Goal: Information Seeking & Learning: Learn about a topic

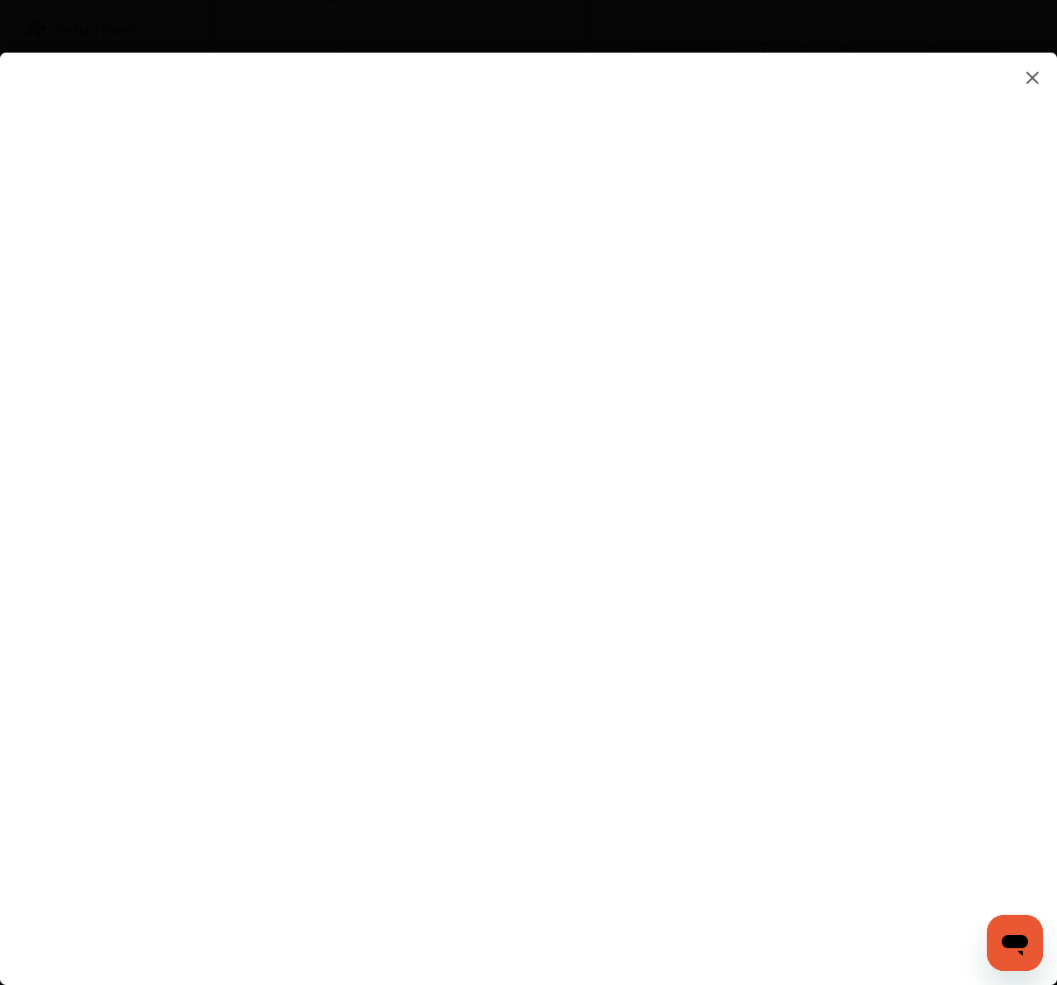
scroll to position [454, 0]
click at [690, 840] on flutter-view at bounding box center [528, 502] width 1057 height 898
click at [1028, 69] on img at bounding box center [1032, 78] width 21 height 22
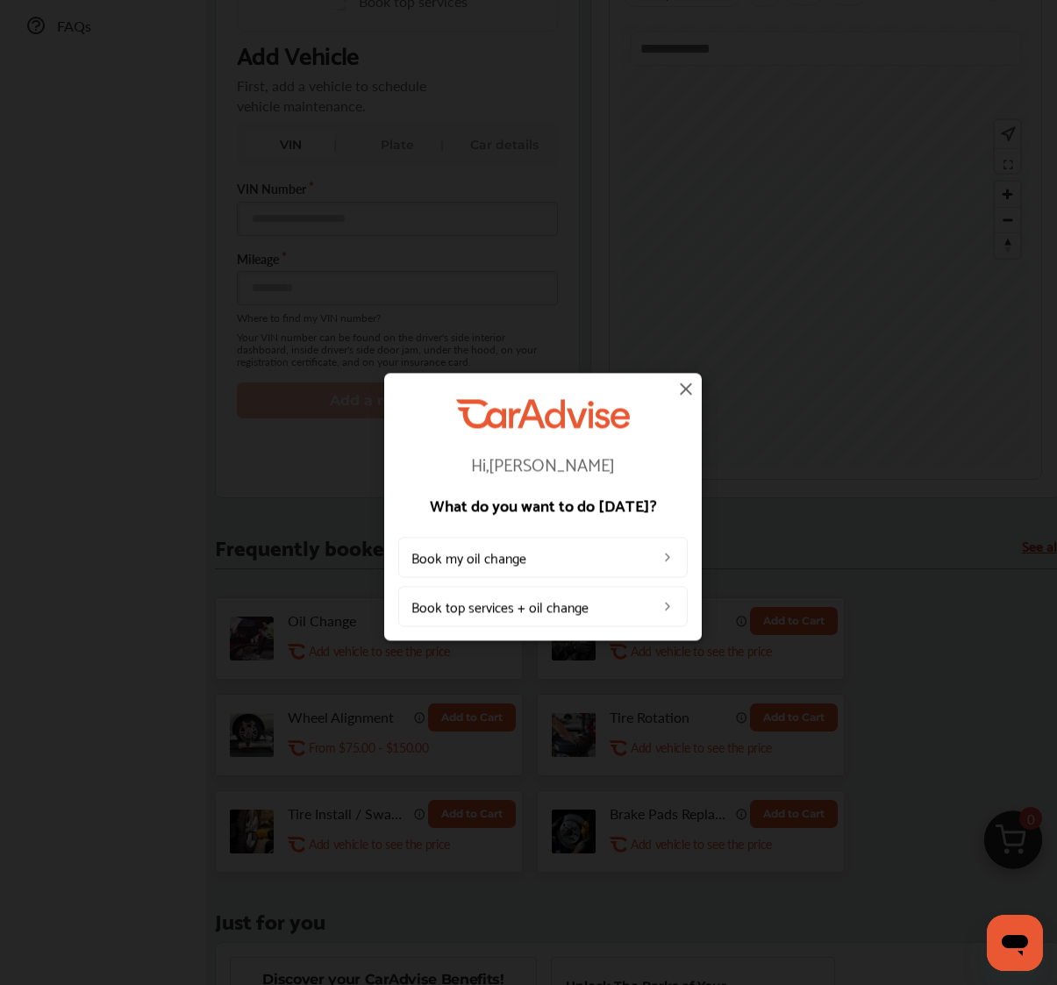
click at [683, 388] on img at bounding box center [686, 388] width 21 height 21
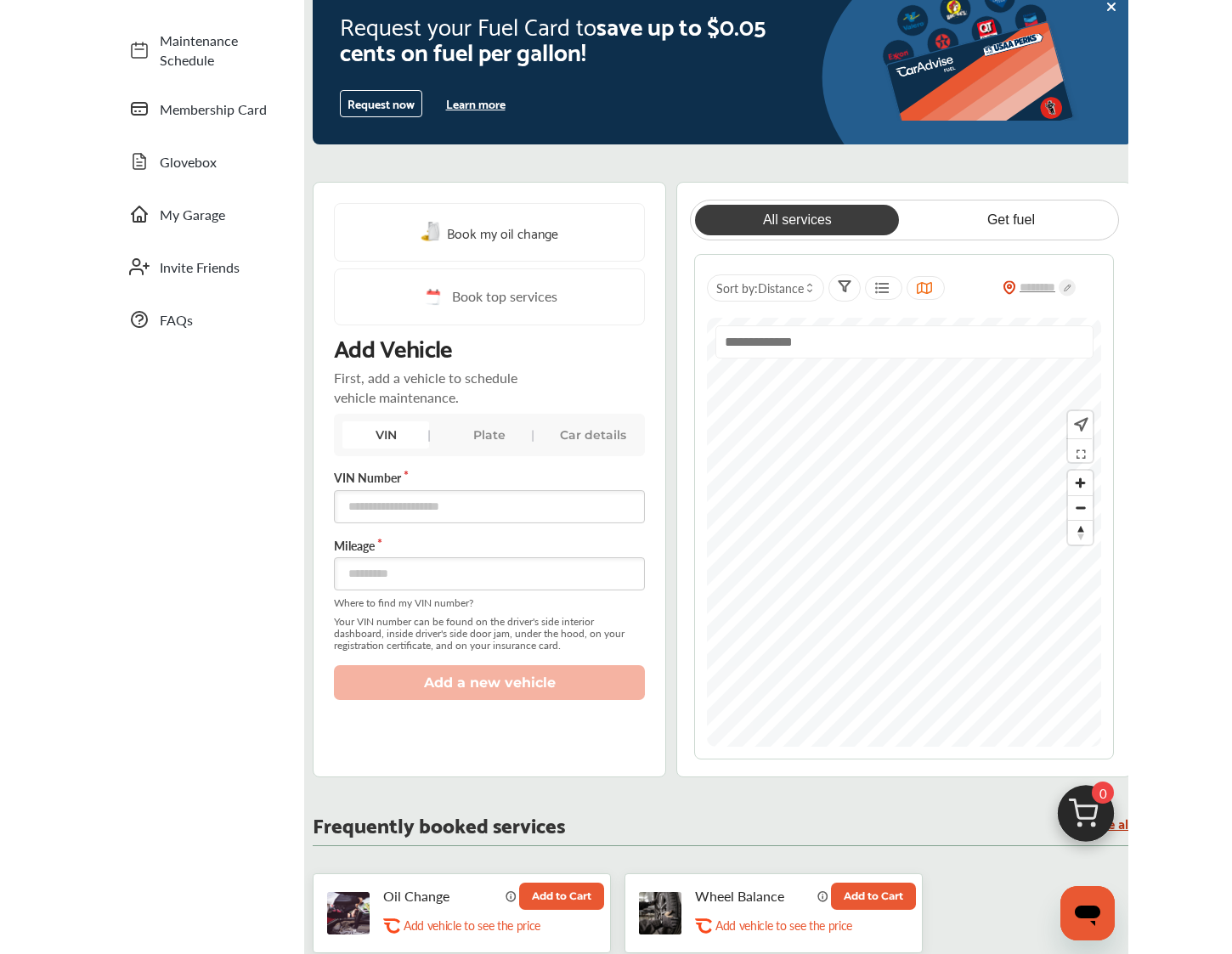
scroll to position [201, 0]
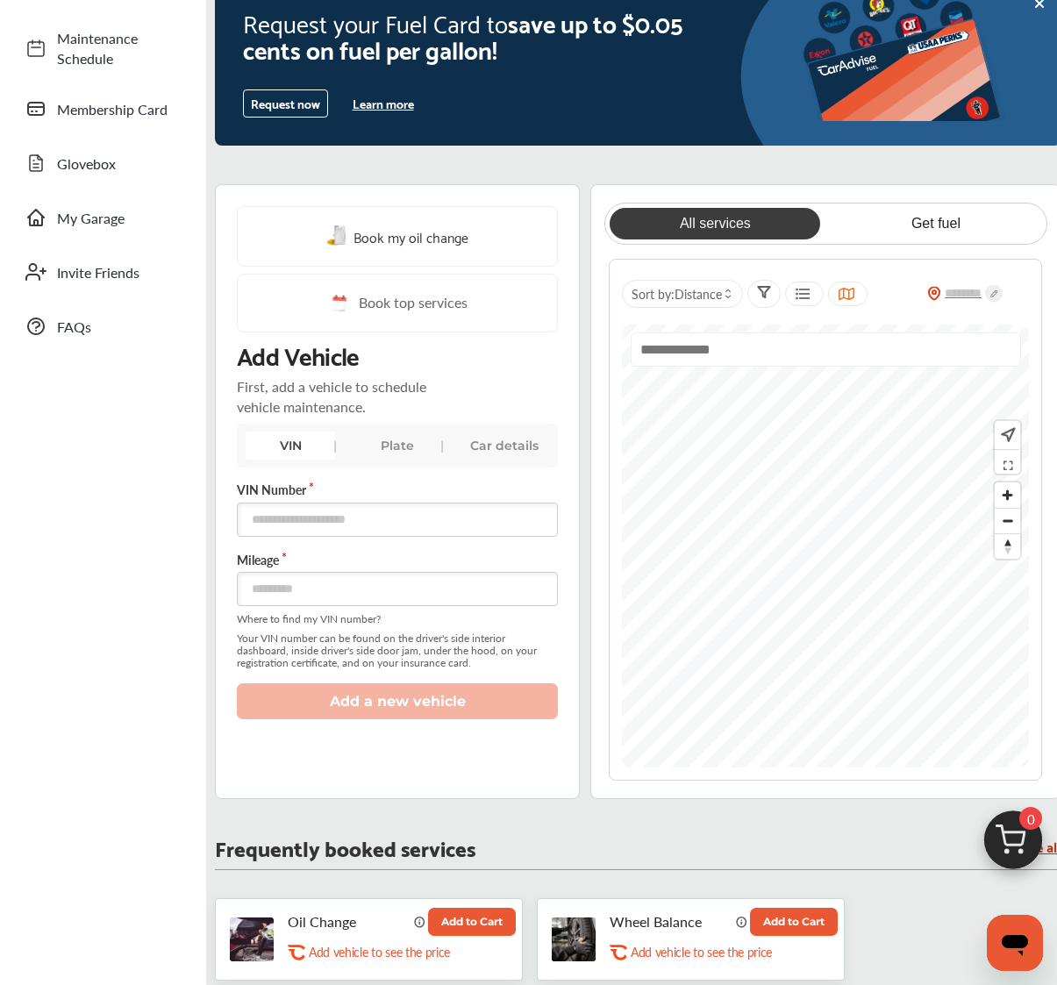
click at [398, 104] on button "Learn more" at bounding box center [383, 103] width 75 height 26
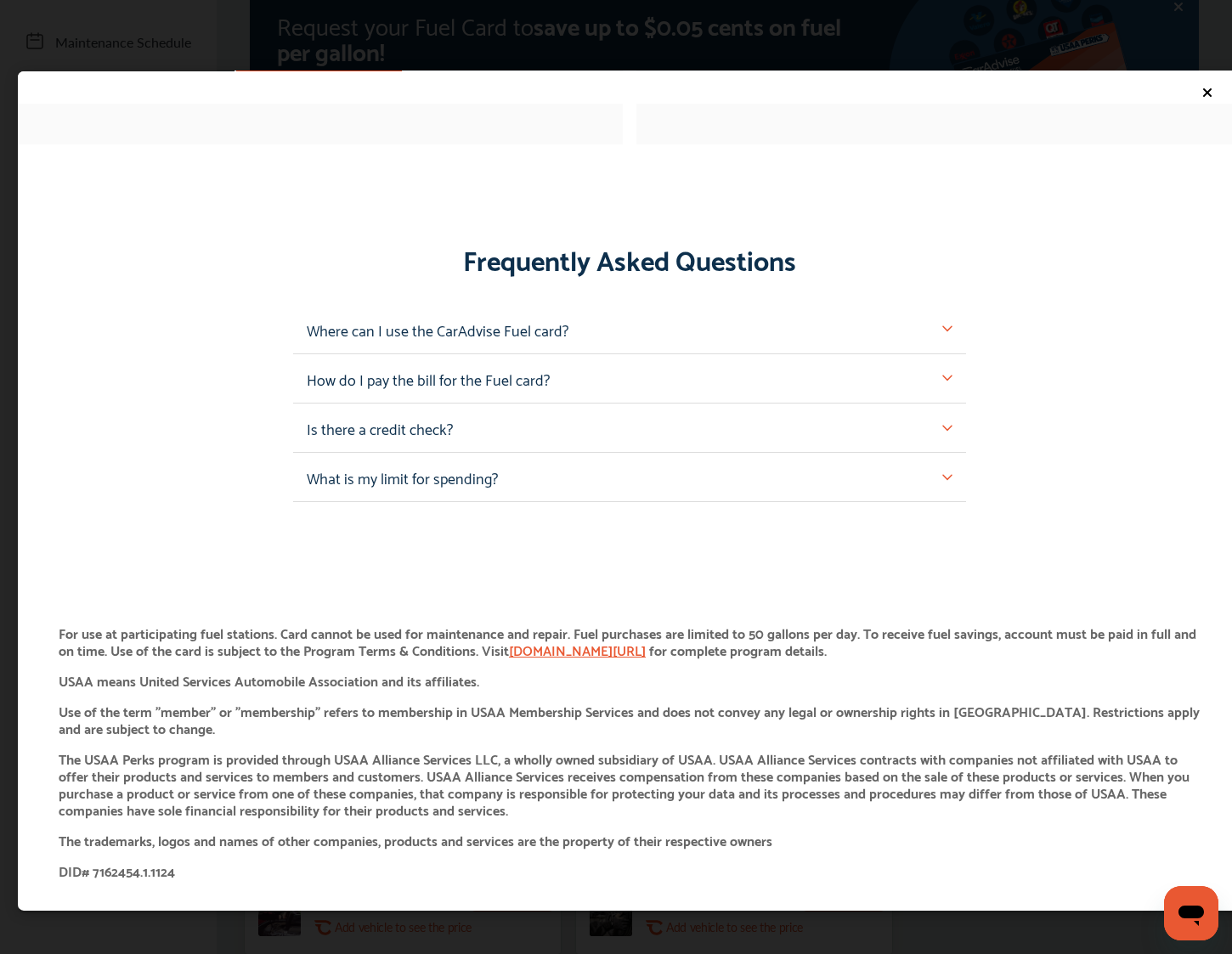
scroll to position [1482, 0]
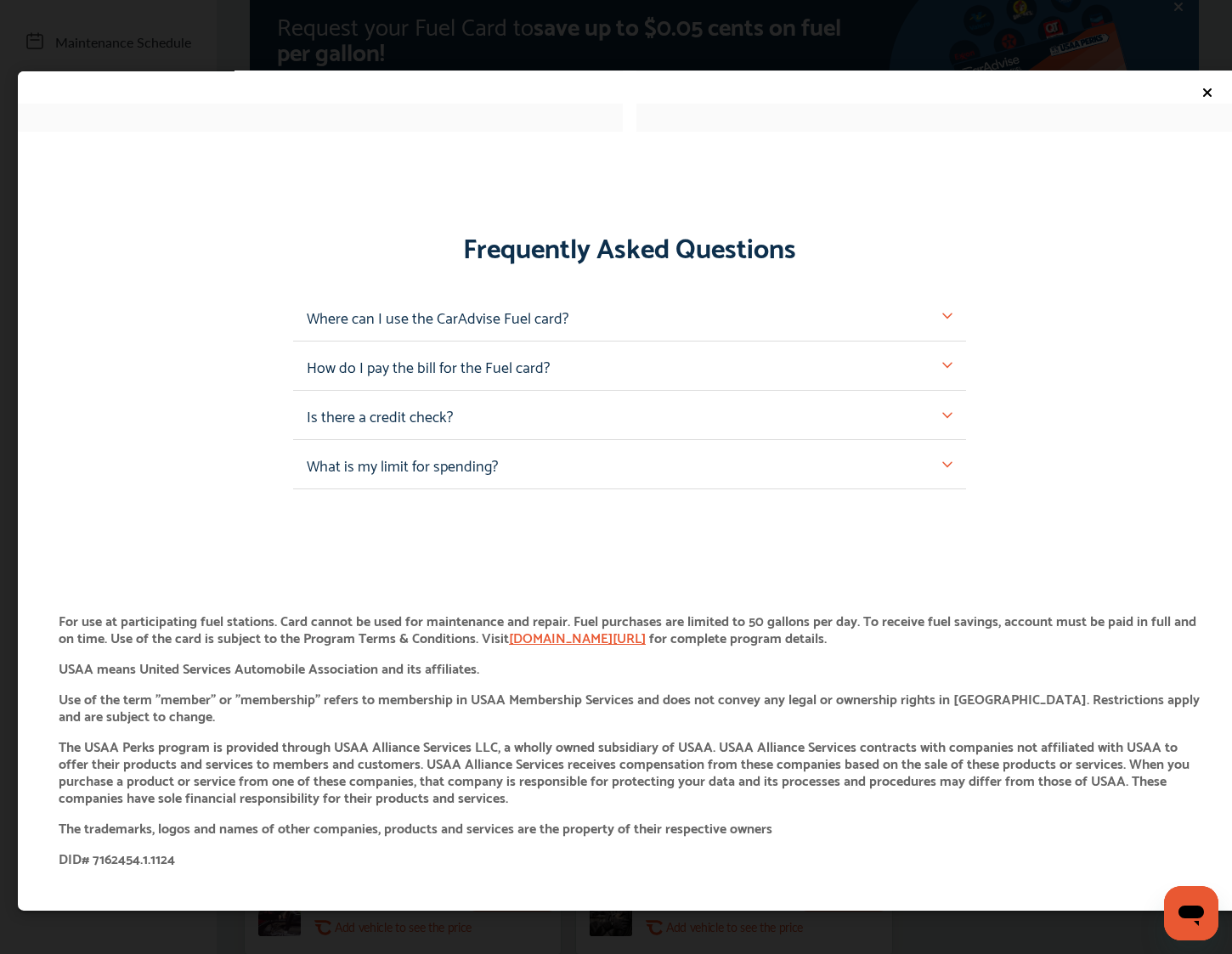
click at [942, 461] on img at bounding box center [947, 464] width 11 height 11
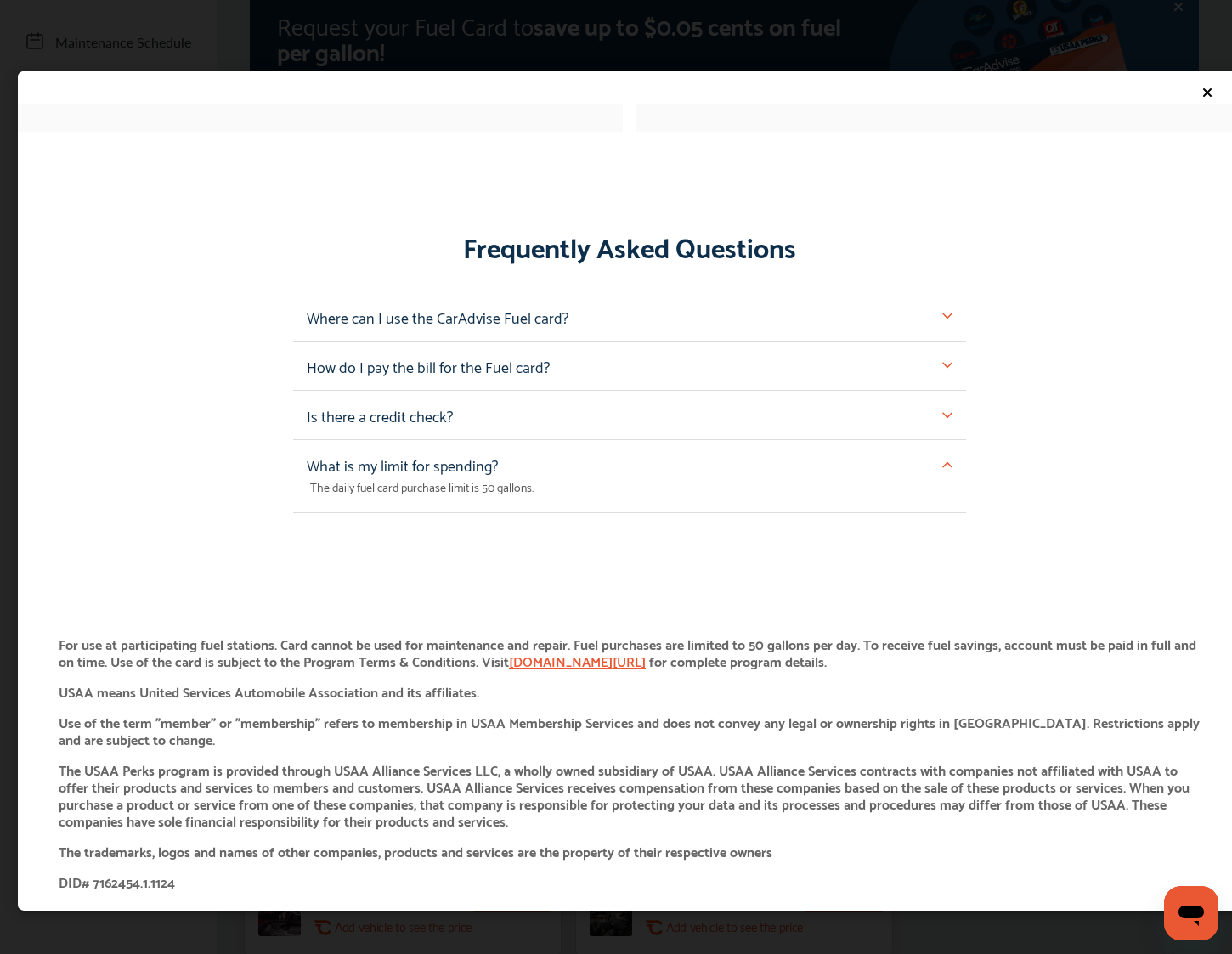
click at [942, 313] on img at bounding box center [947, 316] width 11 height 11
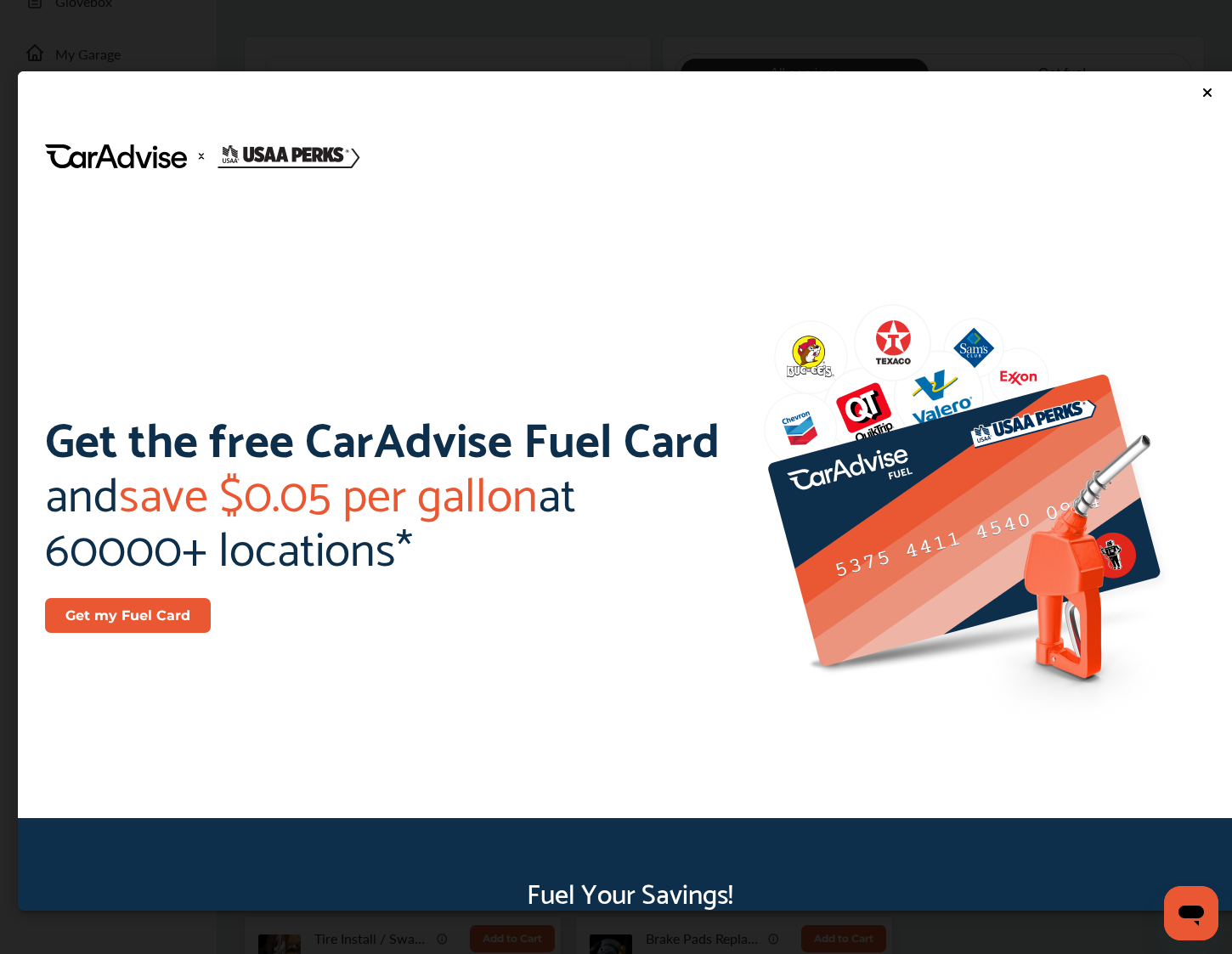
scroll to position [0, 0]
click at [1036, 94] on icon at bounding box center [1207, 91] width 7 height 7
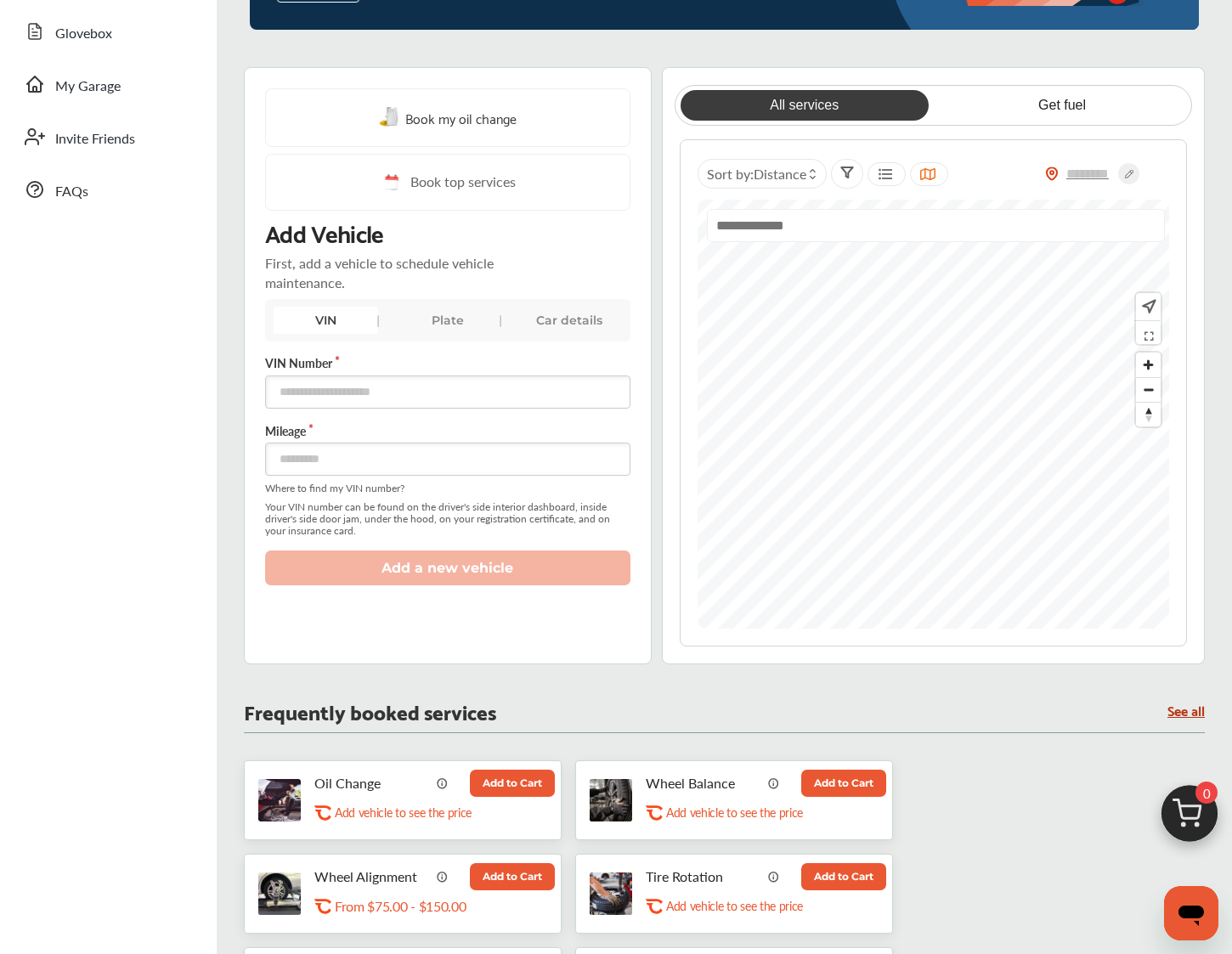
scroll to position [310, 0]
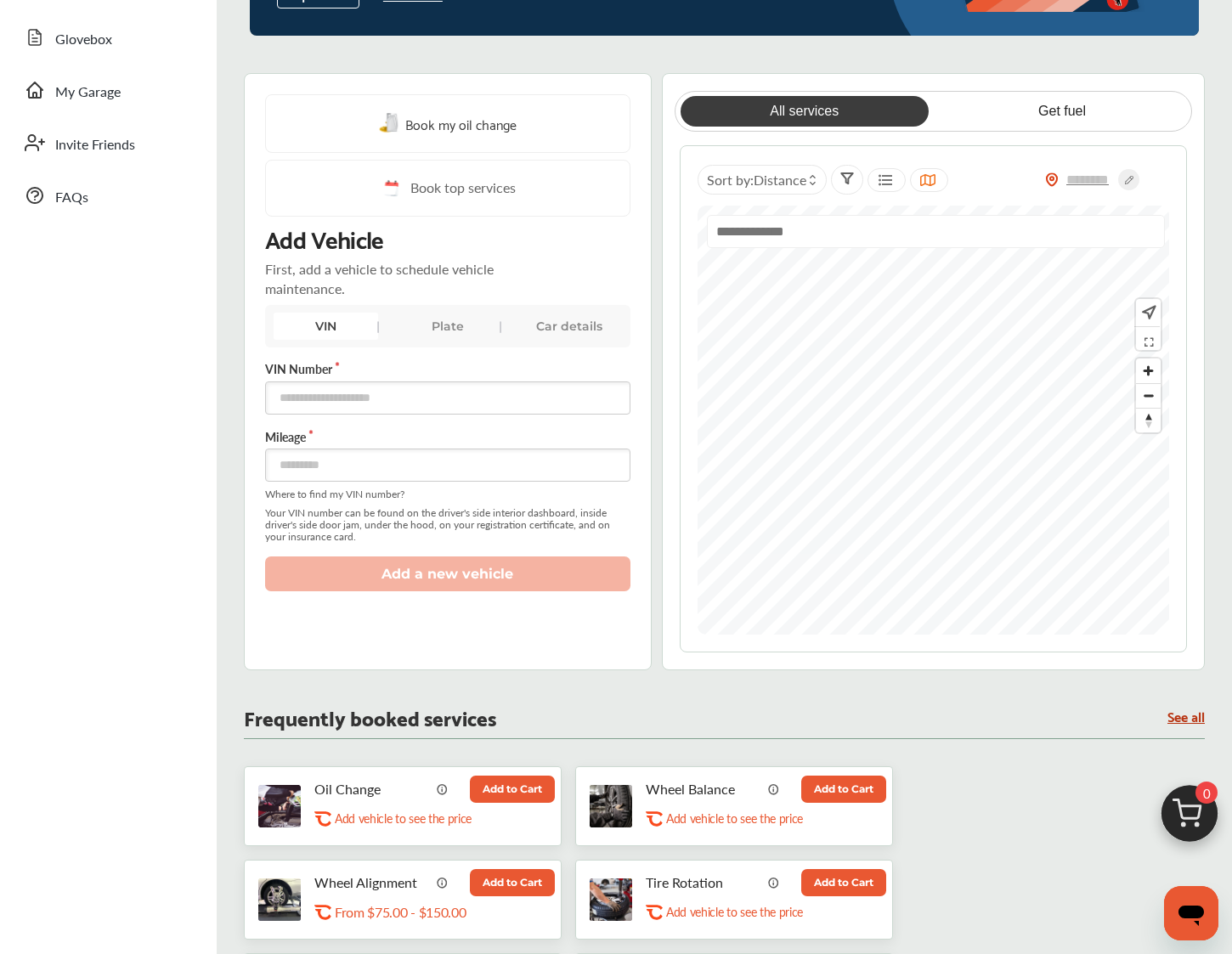
click at [905, 236] on input "text" at bounding box center [936, 231] width 458 height 33
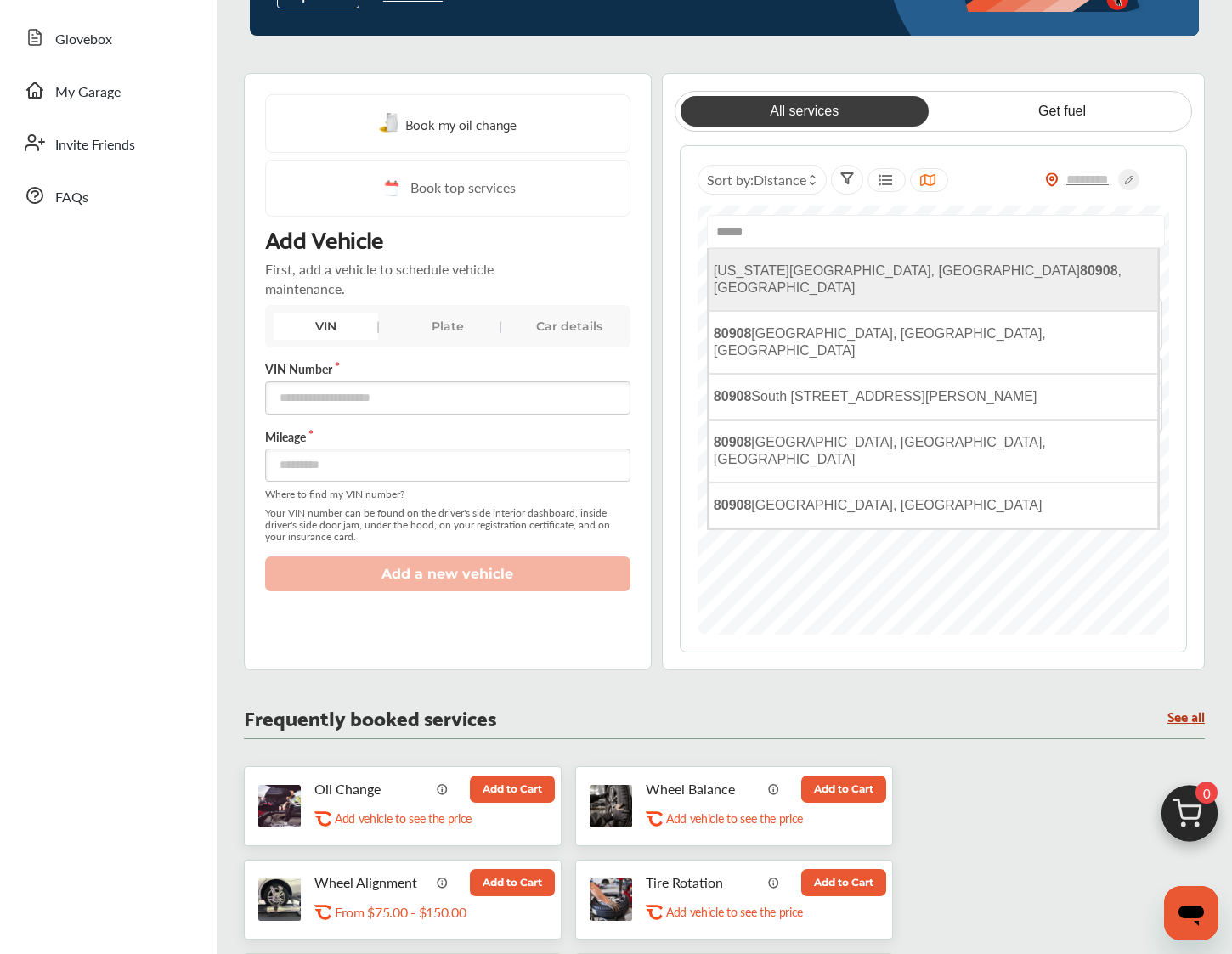
click at [918, 269] on span "Colorado Springs, CO 80908 , USA" at bounding box center [917, 279] width 408 height 31
type input "**********"
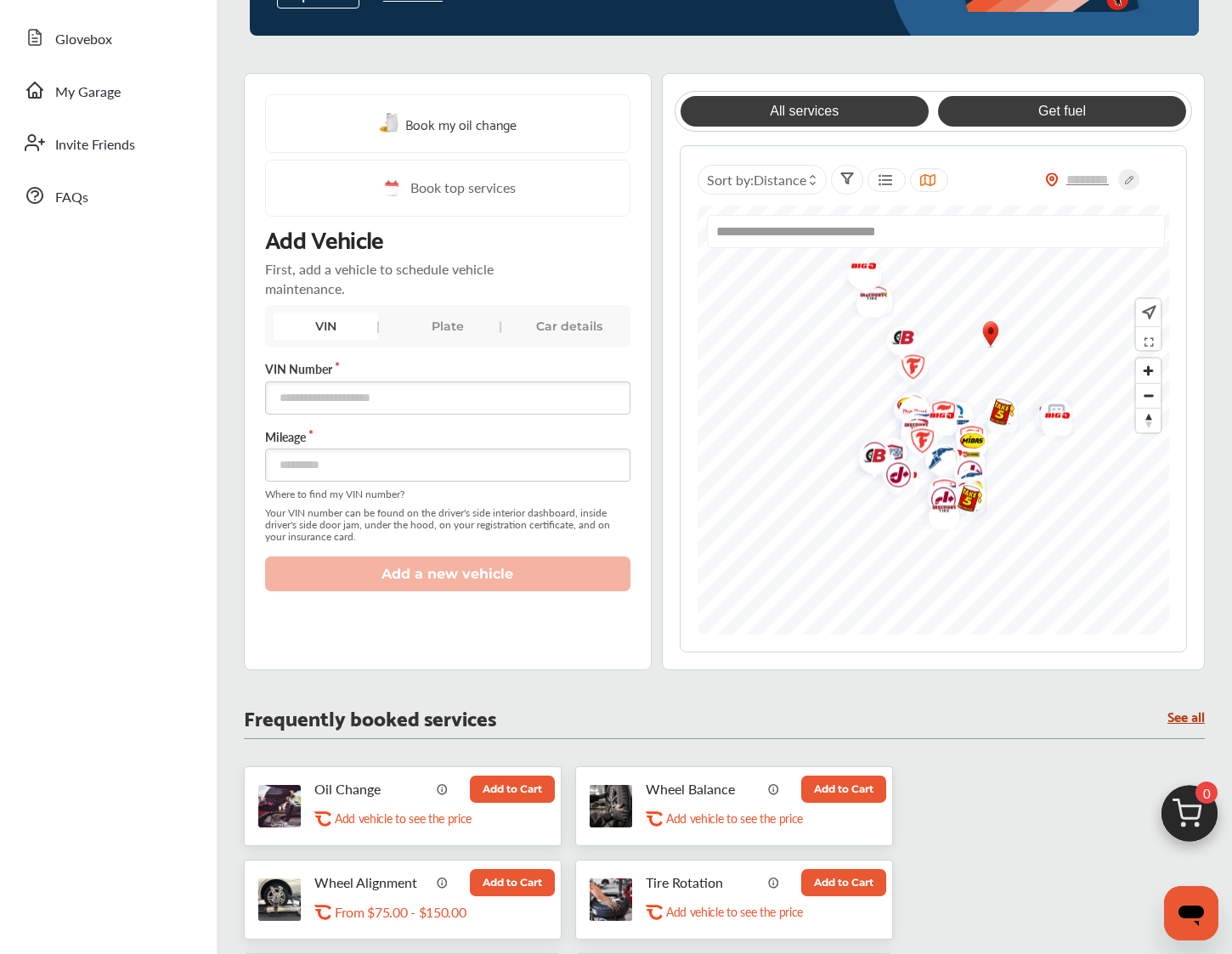
click at [1036, 114] on link "Get fuel" at bounding box center [1063, 111] width 248 height 31
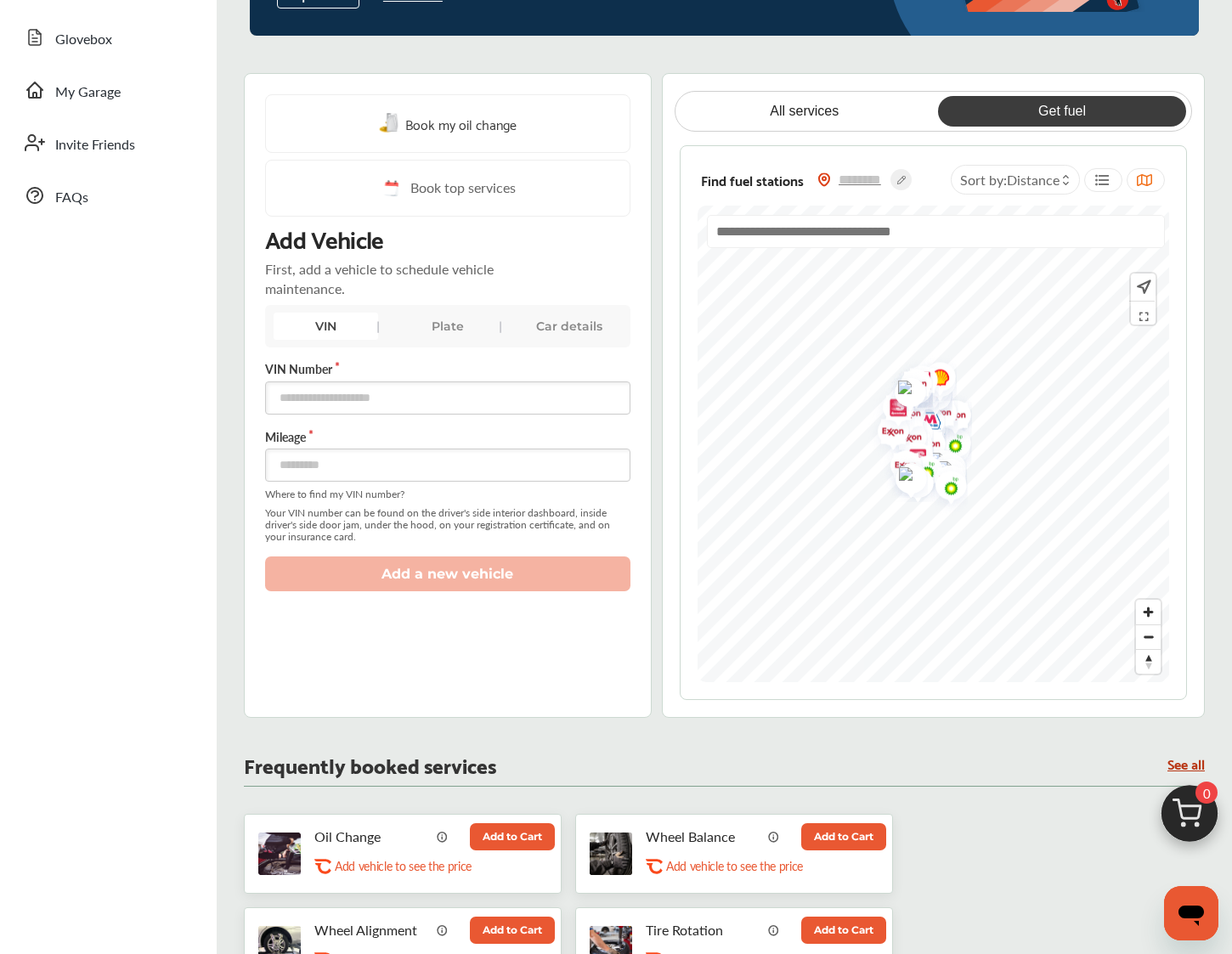
click at [890, 251] on div at bounding box center [934, 238] width 453 height 46
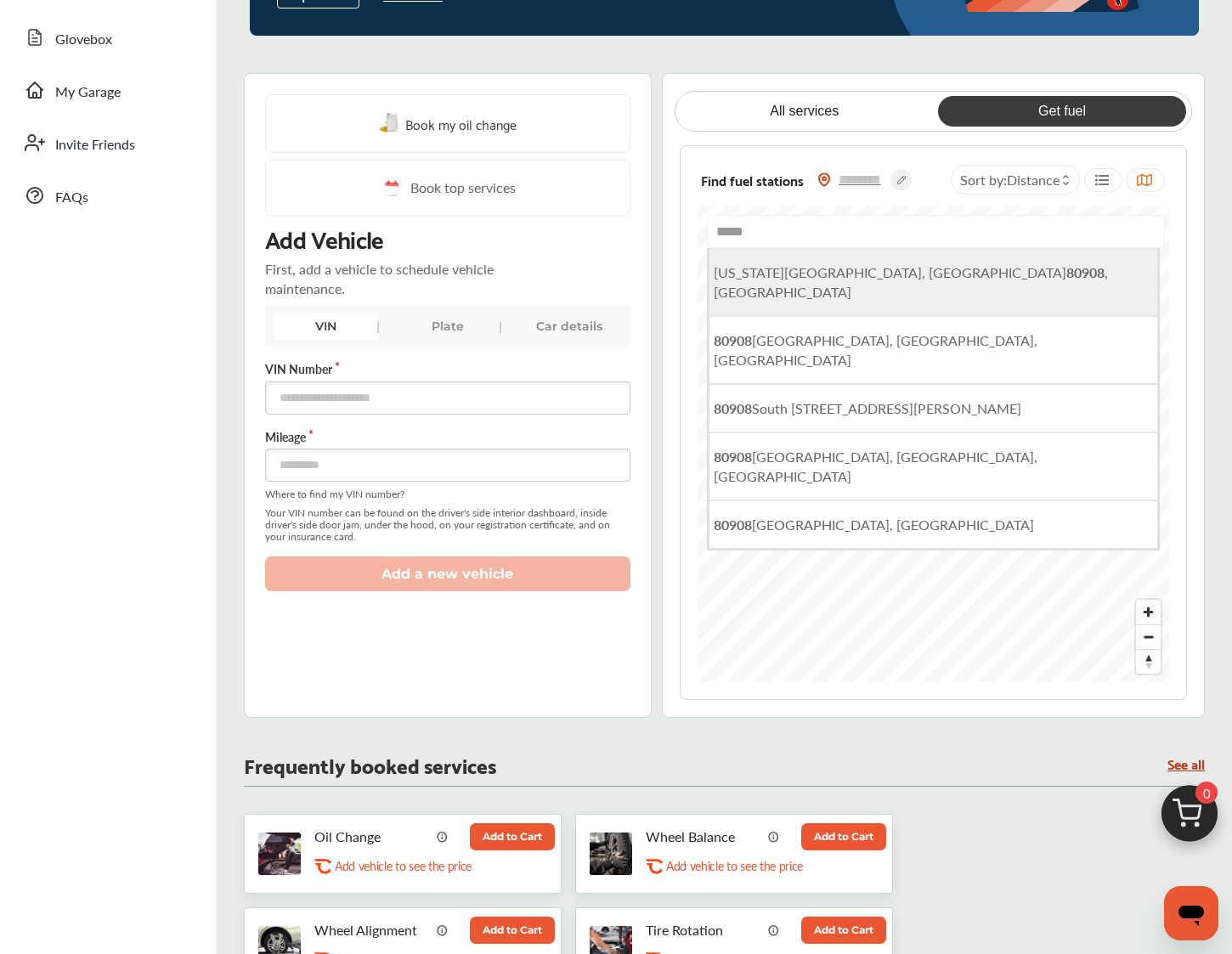
click at [889, 270] on span "Colorado Springs, CO 80908 , USA" at bounding box center [910, 282] width 394 height 39
type input "**********"
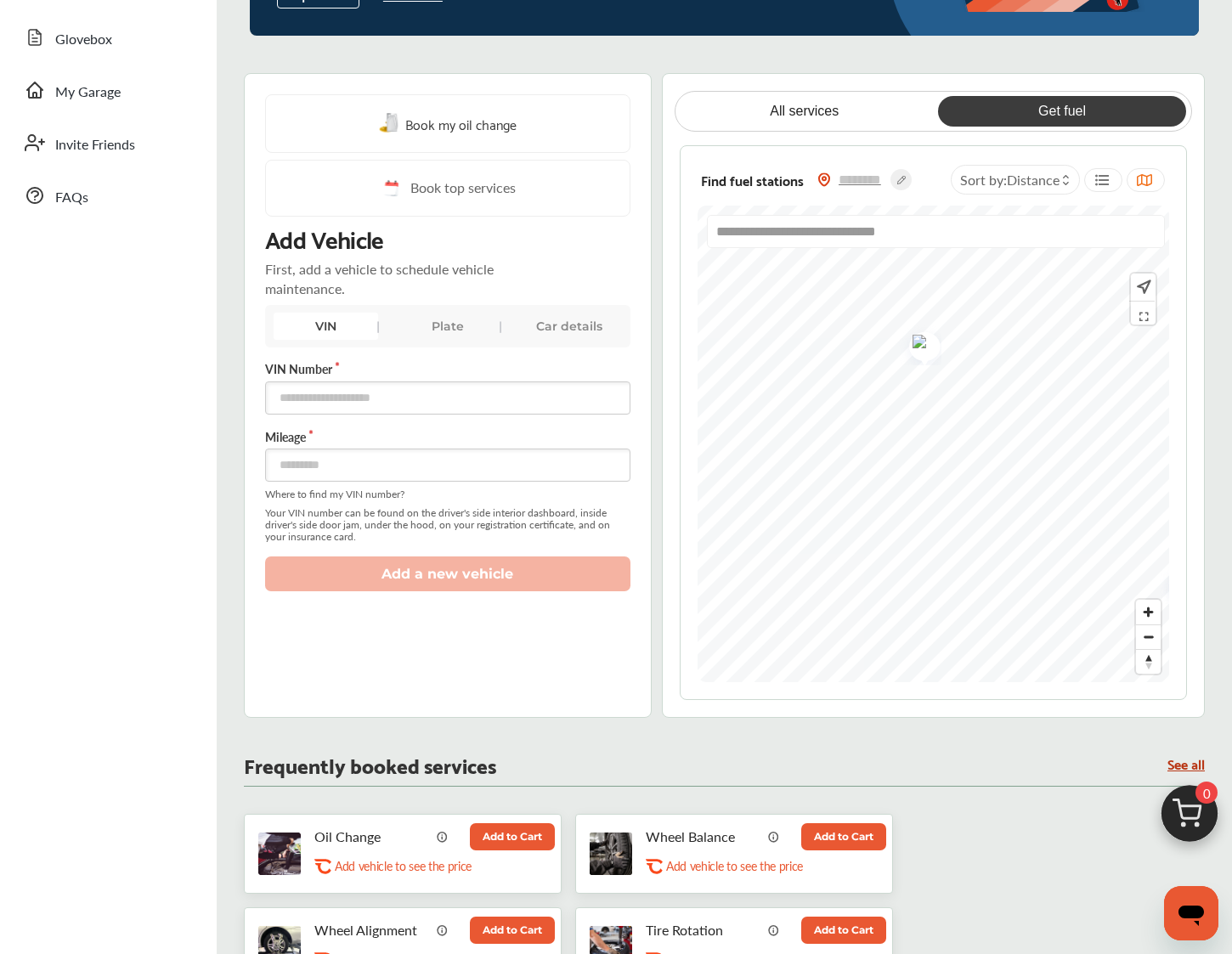
click at [926, 340] on img "Map marker" at bounding box center [919, 344] width 46 height 43
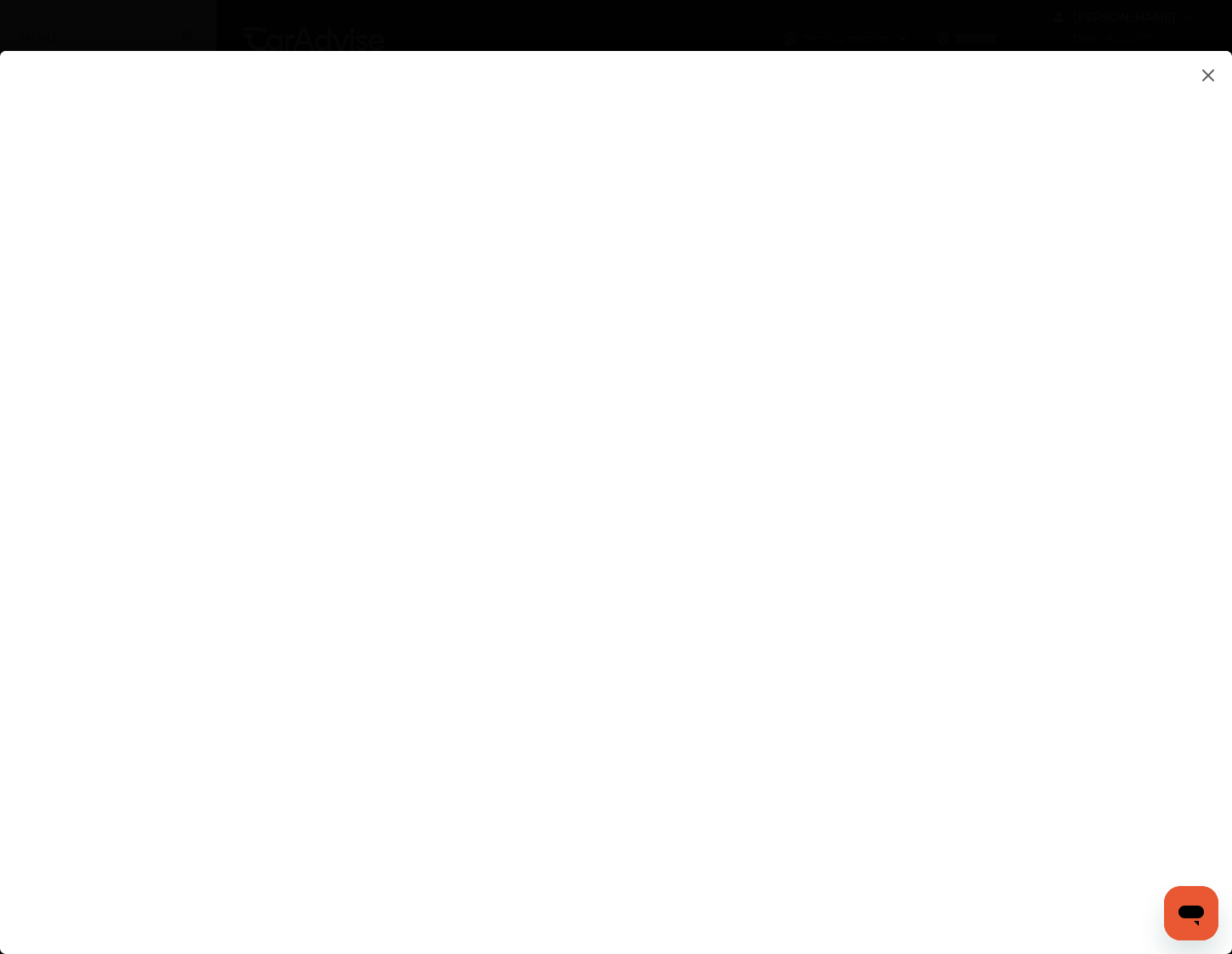
scroll to position [310, 0]
click at [1210, 73] on img at bounding box center [1208, 76] width 20 height 21
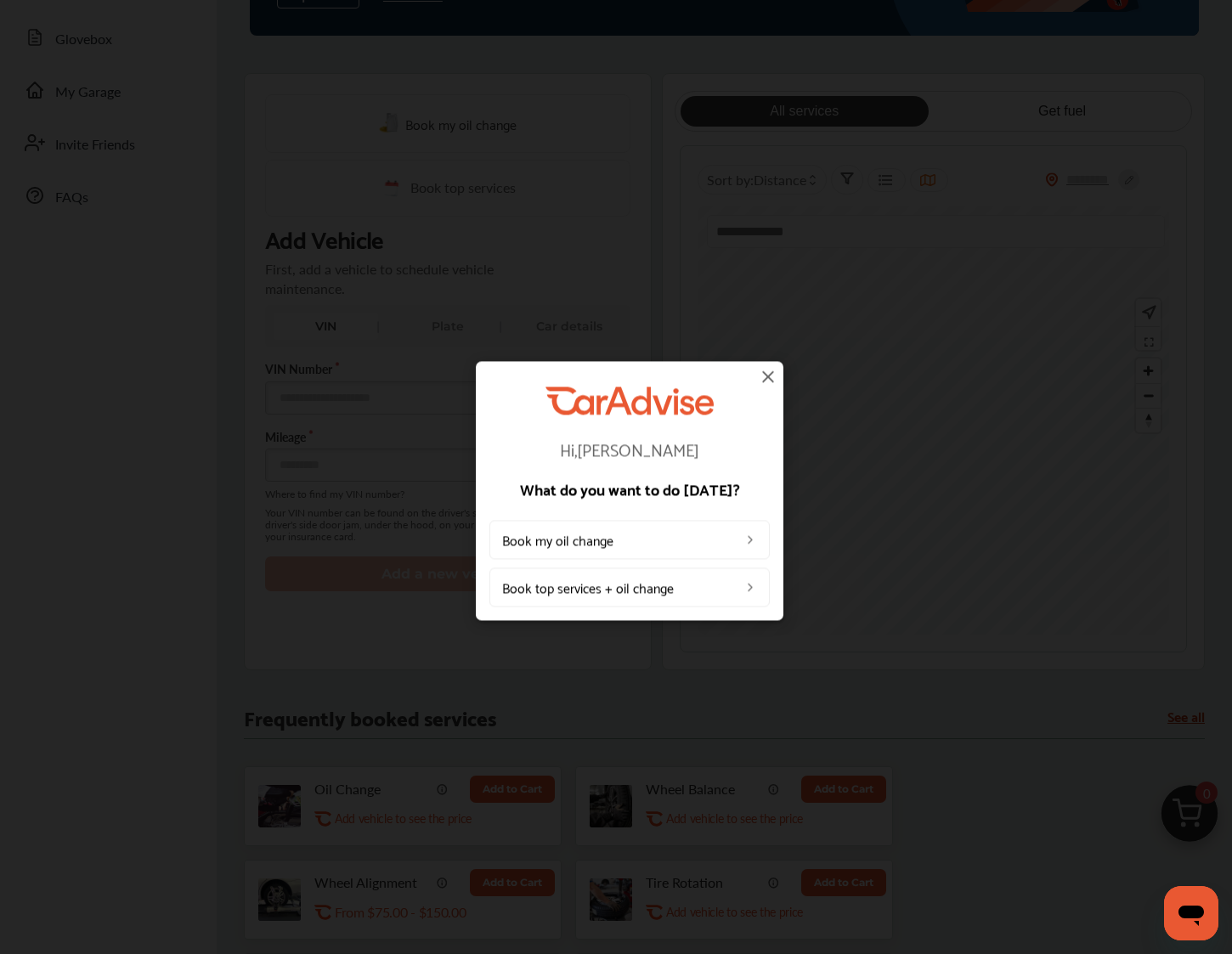
click at [768, 376] on img at bounding box center [768, 376] width 20 height 20
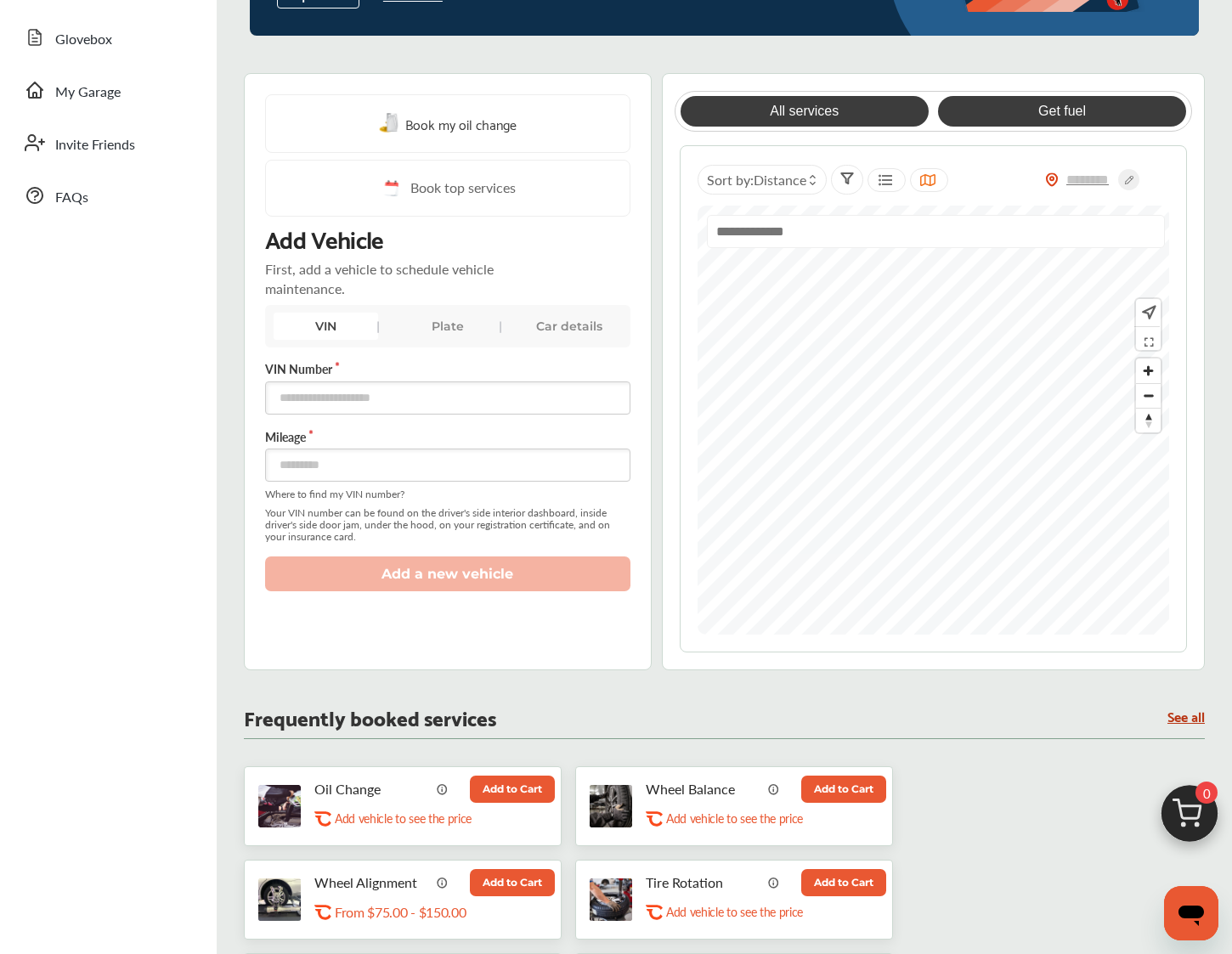
click at [1058, 106] on link "Get fuel" at bounding box center [1063, 111] width 248 height 31
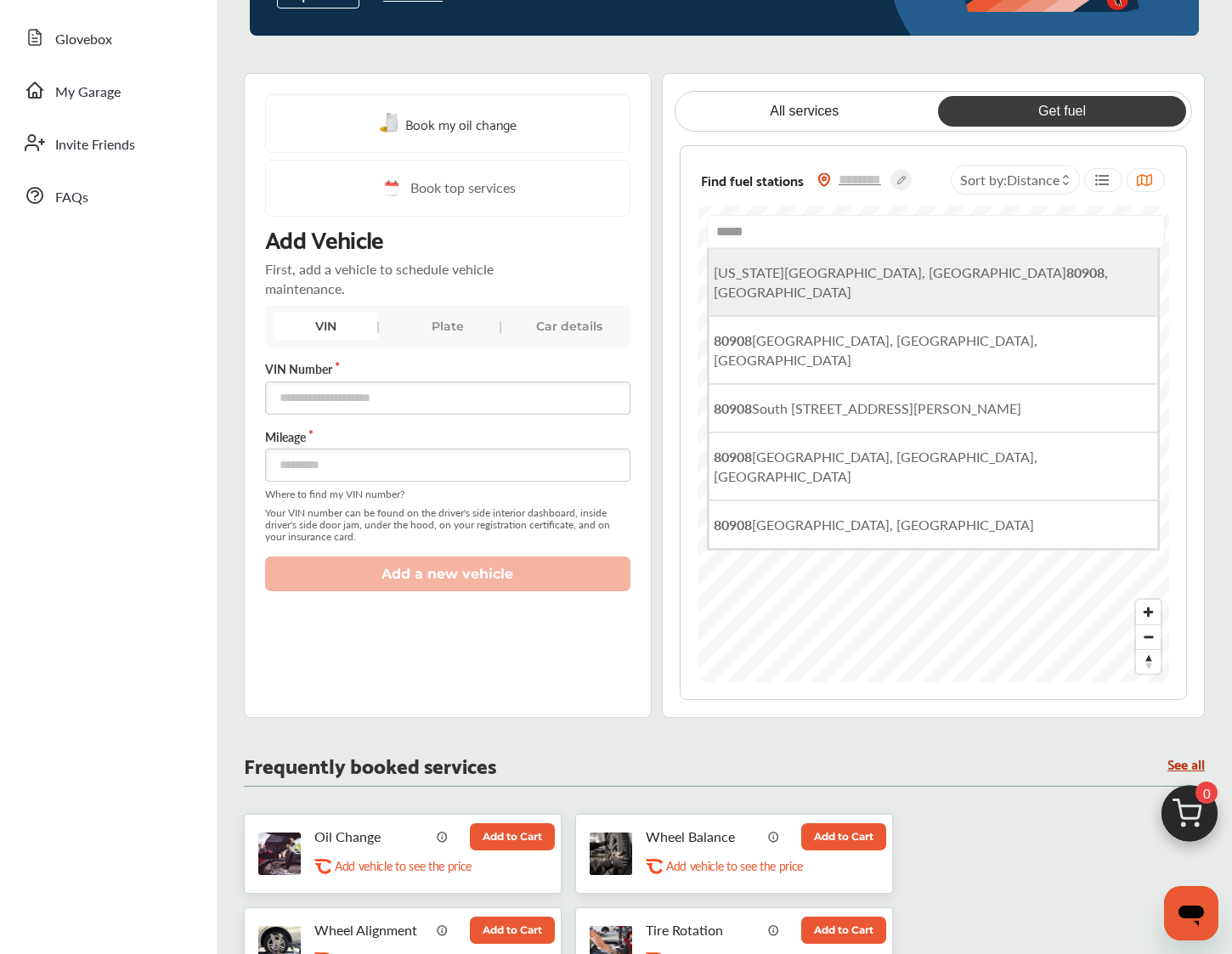
click at [1066, 267] on b "80908" at bounding box center [1085, 272] width 38 height 19
type input "**********"
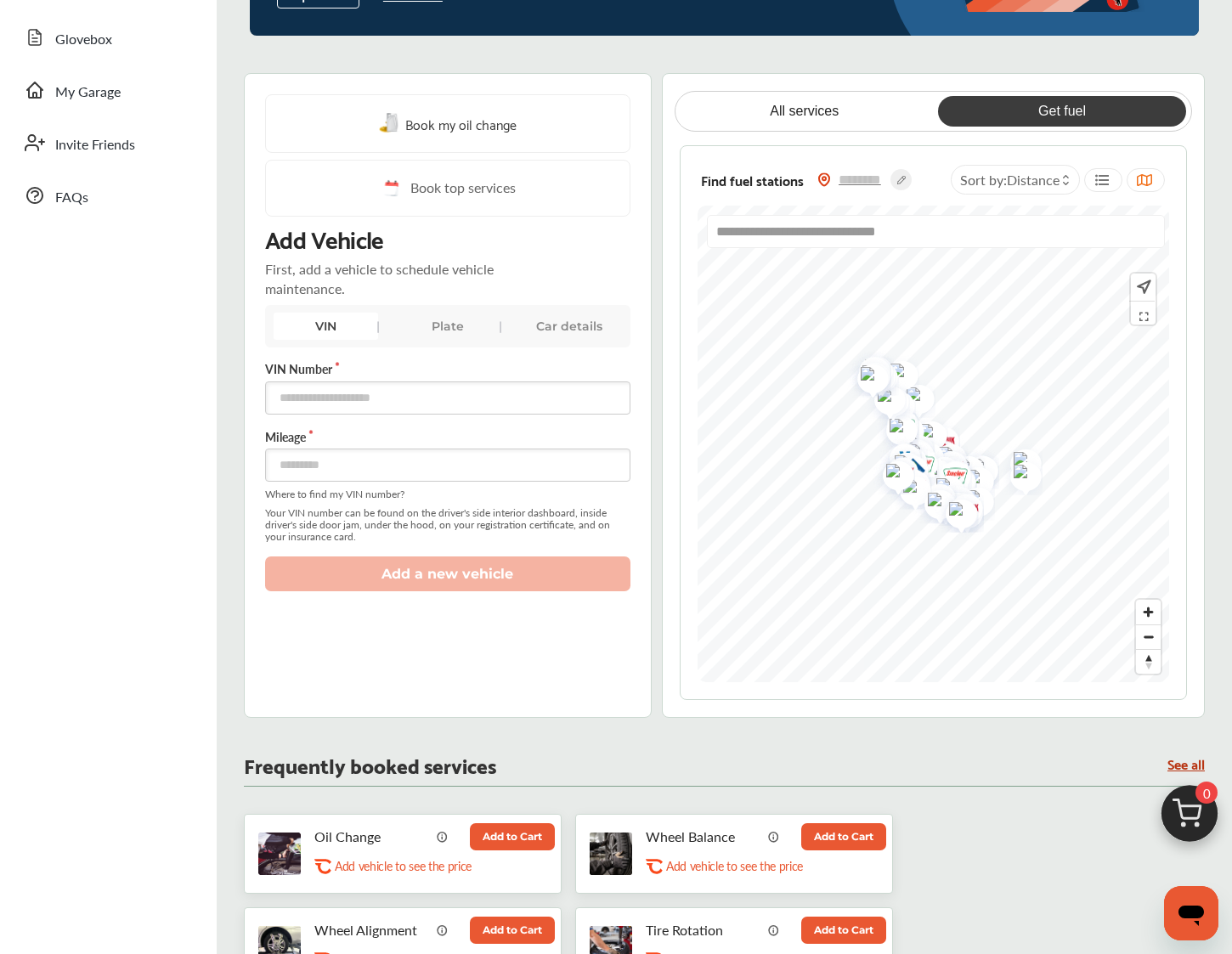
click at [931, 446] on img "Map marker" at bounding box center [916, 467] width 46 height 53
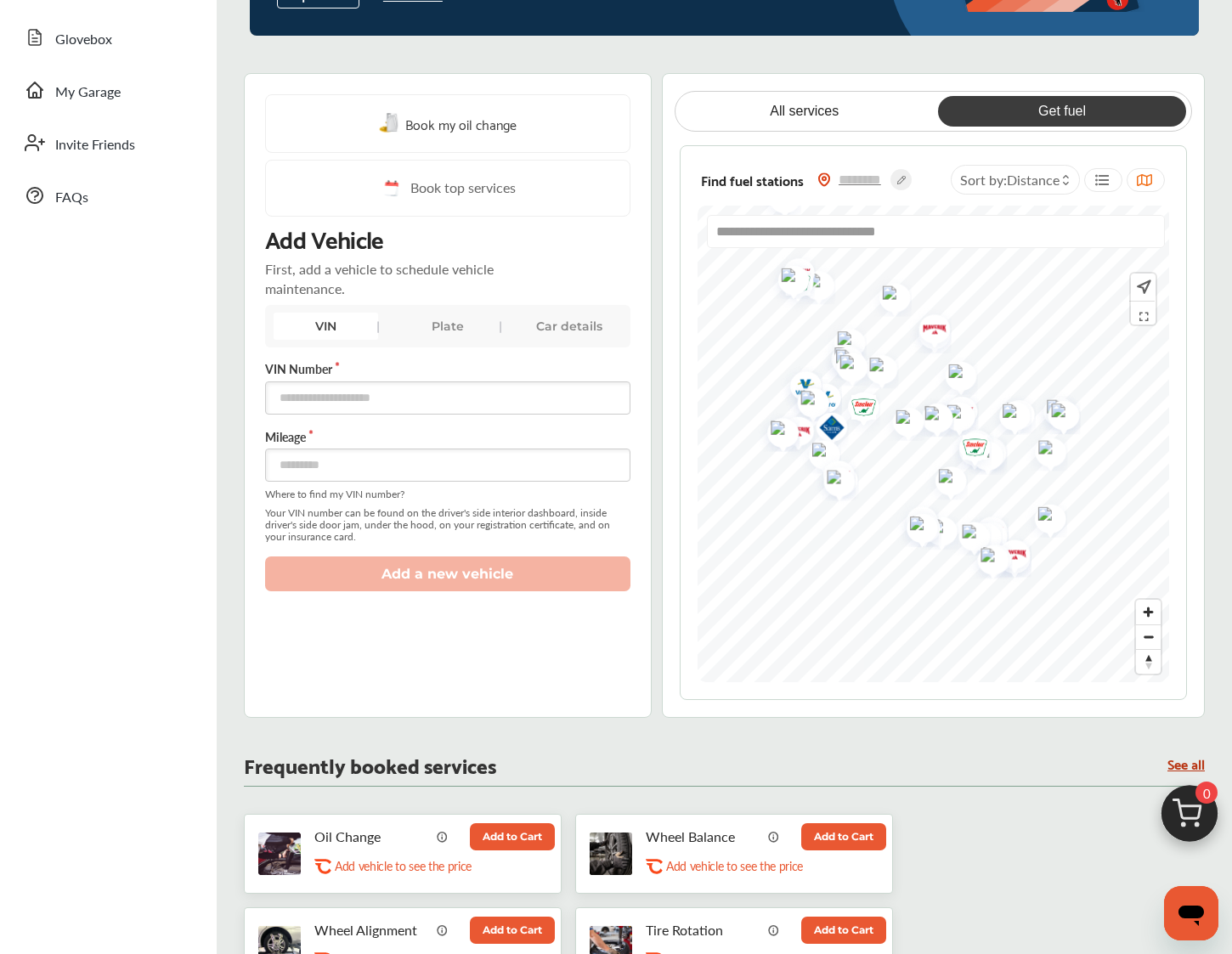
click at [1005, 205] on div at bounding box center [933, 205] width 472 height 0
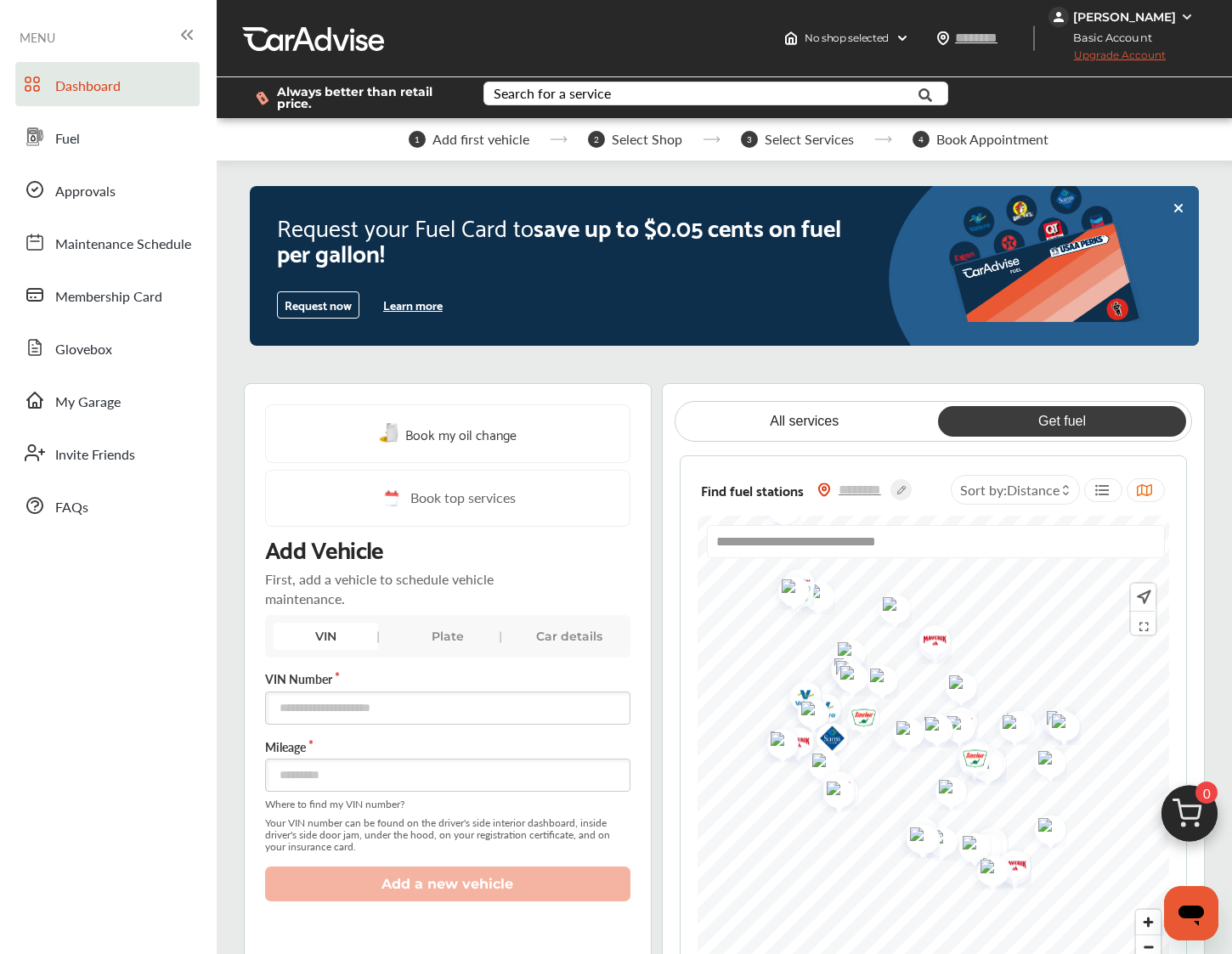
scroll to position [0, 0]
click at [103, 133] on link "Fuel" at bounding box center [108, 137] width 184 height 45
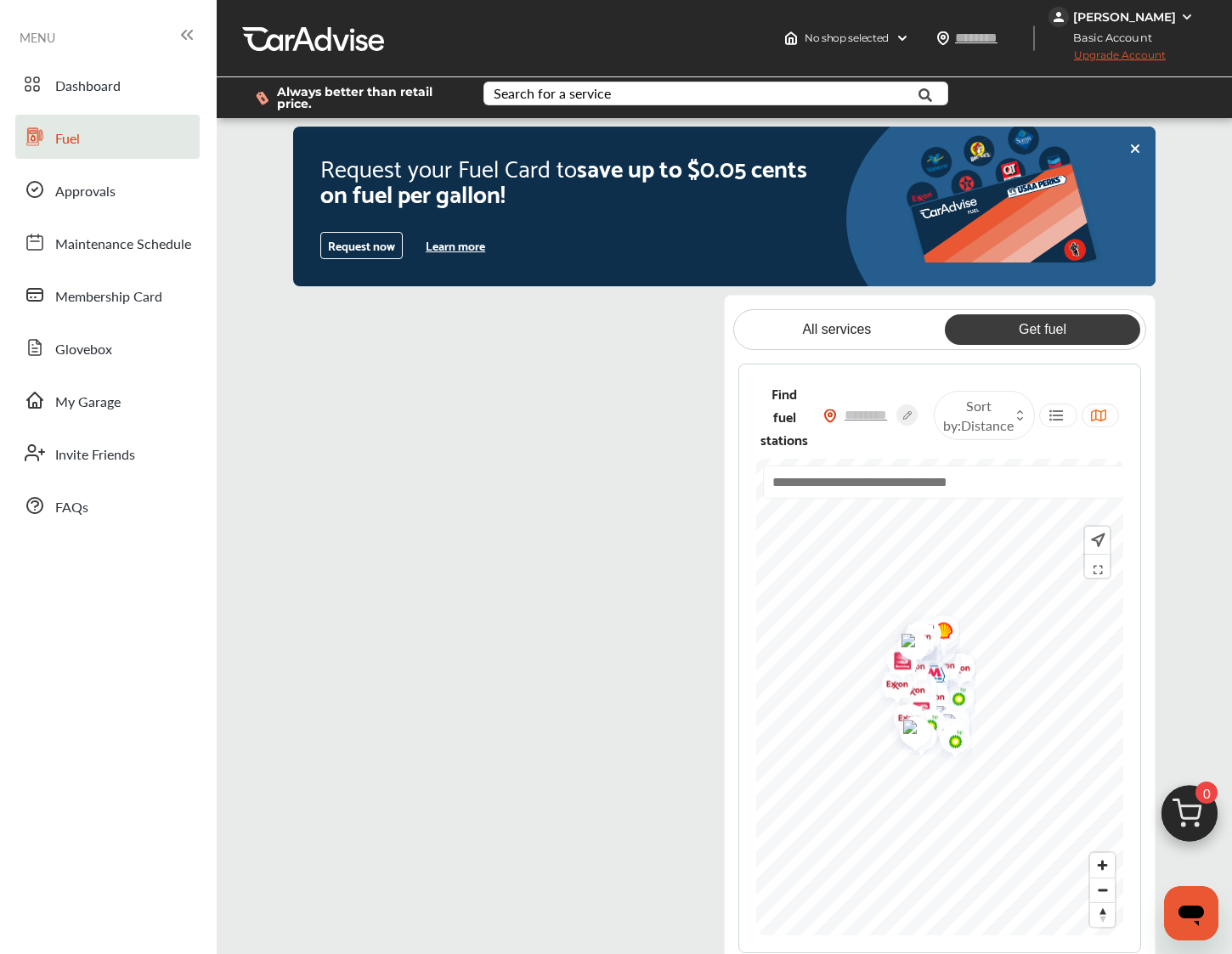
click at [103, 133] on link "Fuel" at bounding box center [108, 137] width 184 height 45
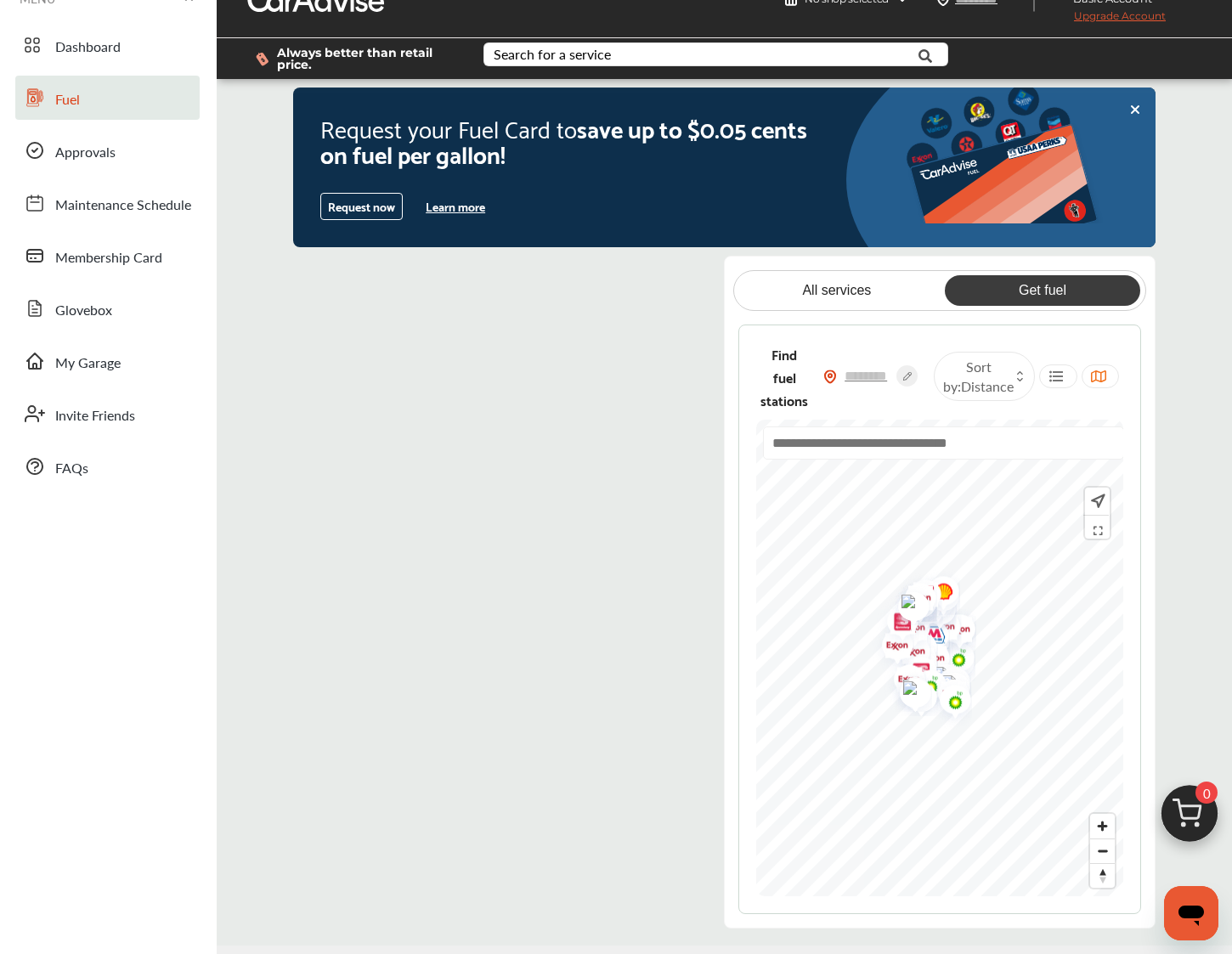
scroll to position [46, 0]
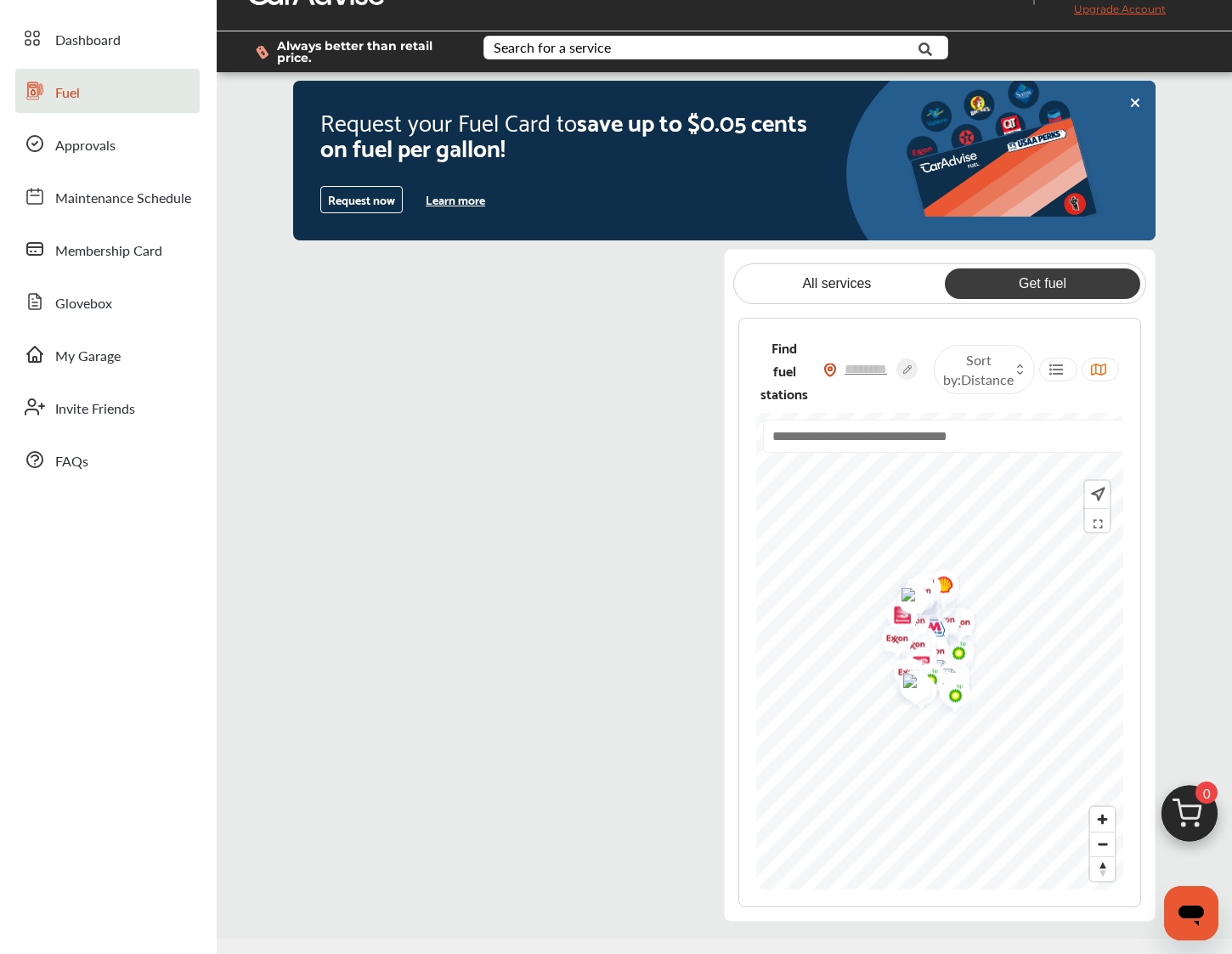
click at [434, 198] on button "Learn more" at bounding box center [455, 200] width 73 height 25
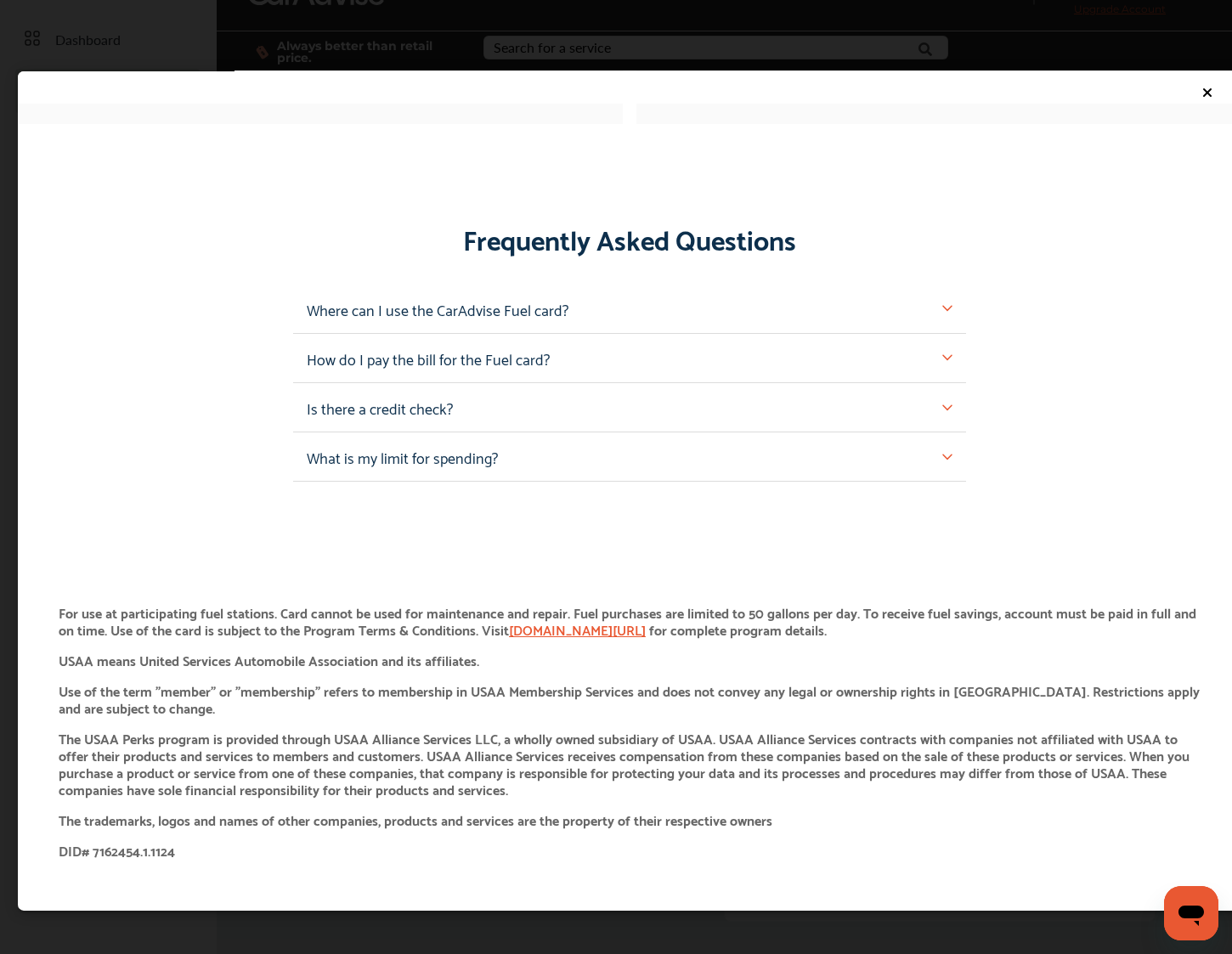
scroll to position [1489, 0]
click at [551, 312] on p "Where can I use the CarAdvise Fuel card?" at bounding box center [438, 309] width 262 height 21
click at [942, 306] on img at bounding box center [947, 309] width 11 height 11
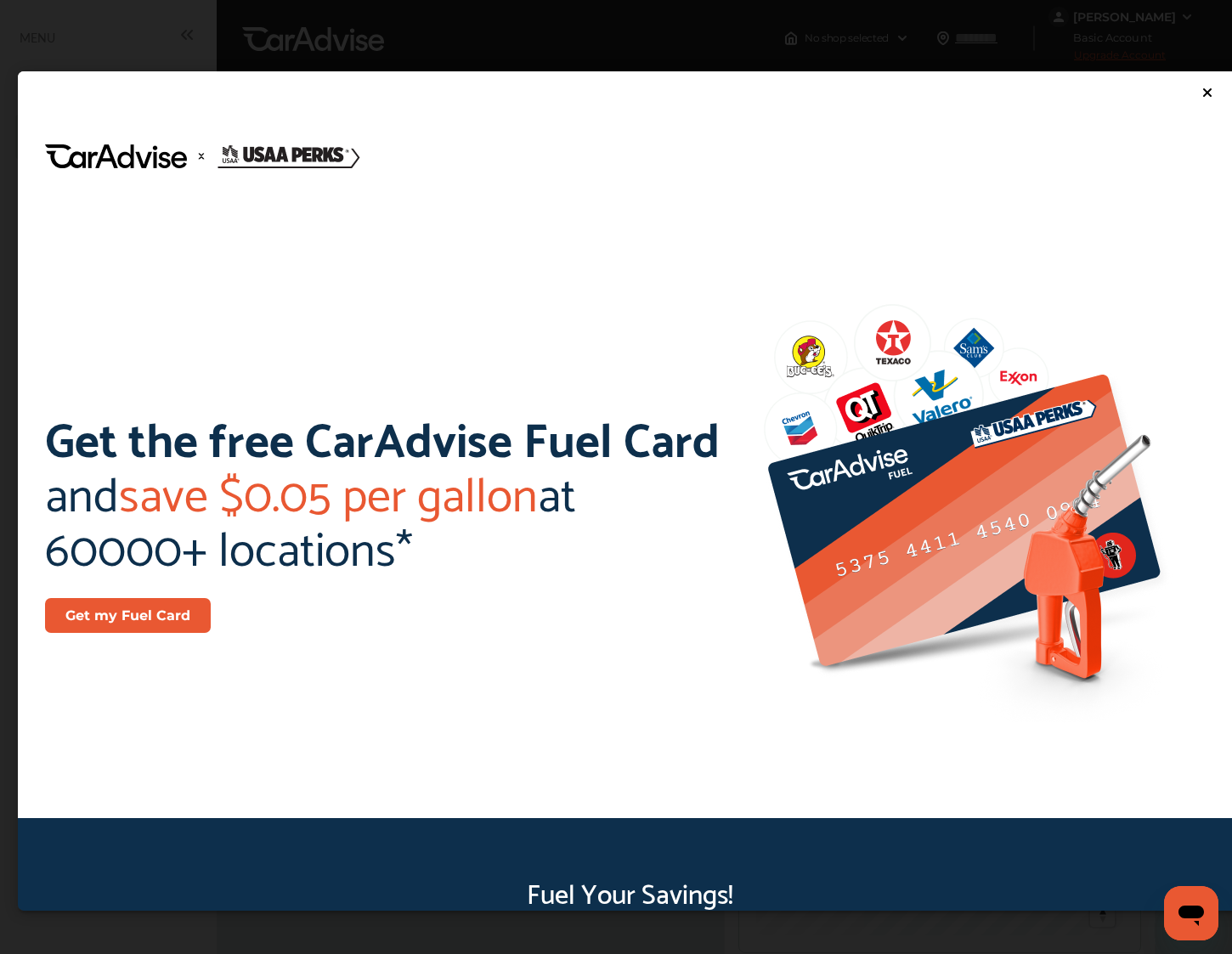
scroll to position [0, 0]
